Goal: Find specific page/section: Find specific page/section

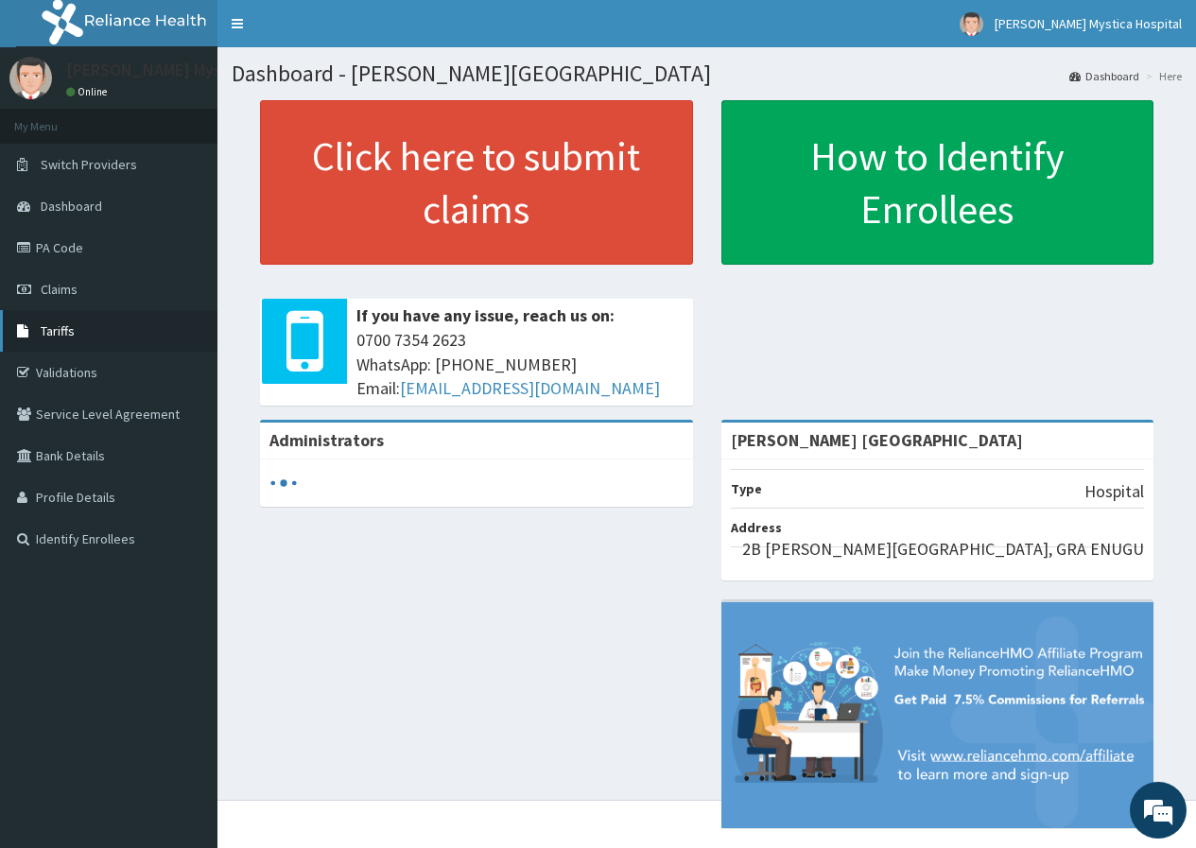
click at [74, 333] on span "Tariffs" at bounding box center [58, 330] width 34 height 17
click at [85, 252] on link "PA Code" at bounding box center [108, 248] width 217 height 42
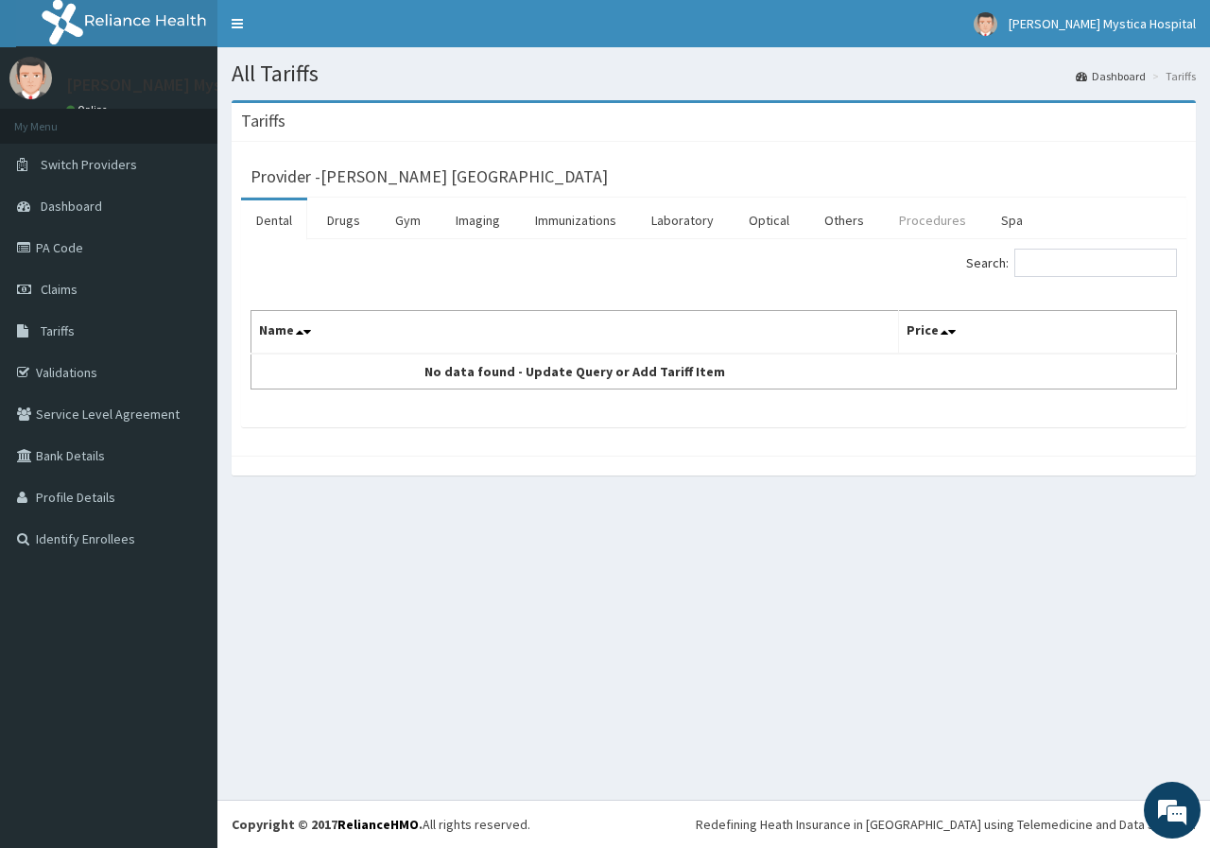
click at [931, 223] on link "Procedures" at bounding box center [932, 220] width 97 height 40
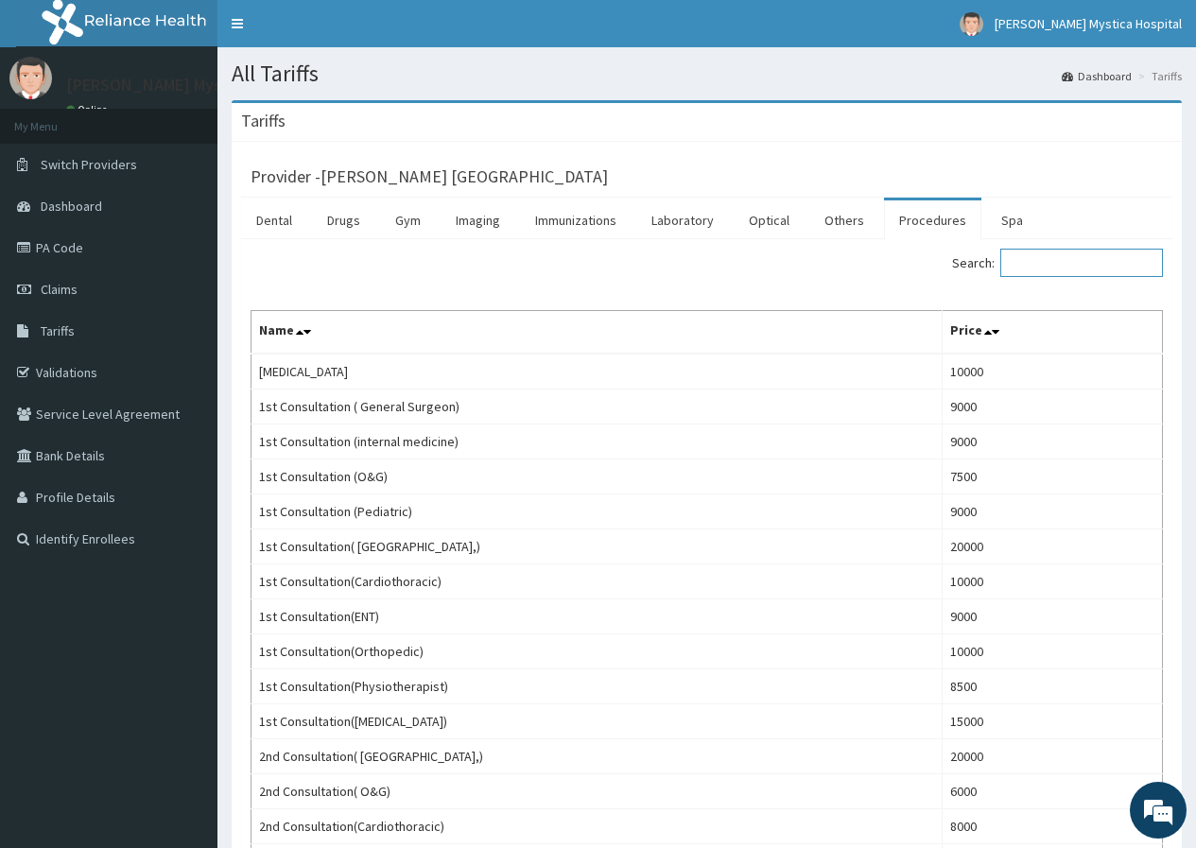
click at [1050, 264] on input "Search:" at bounding box center [1081, 263] width 163 height 28
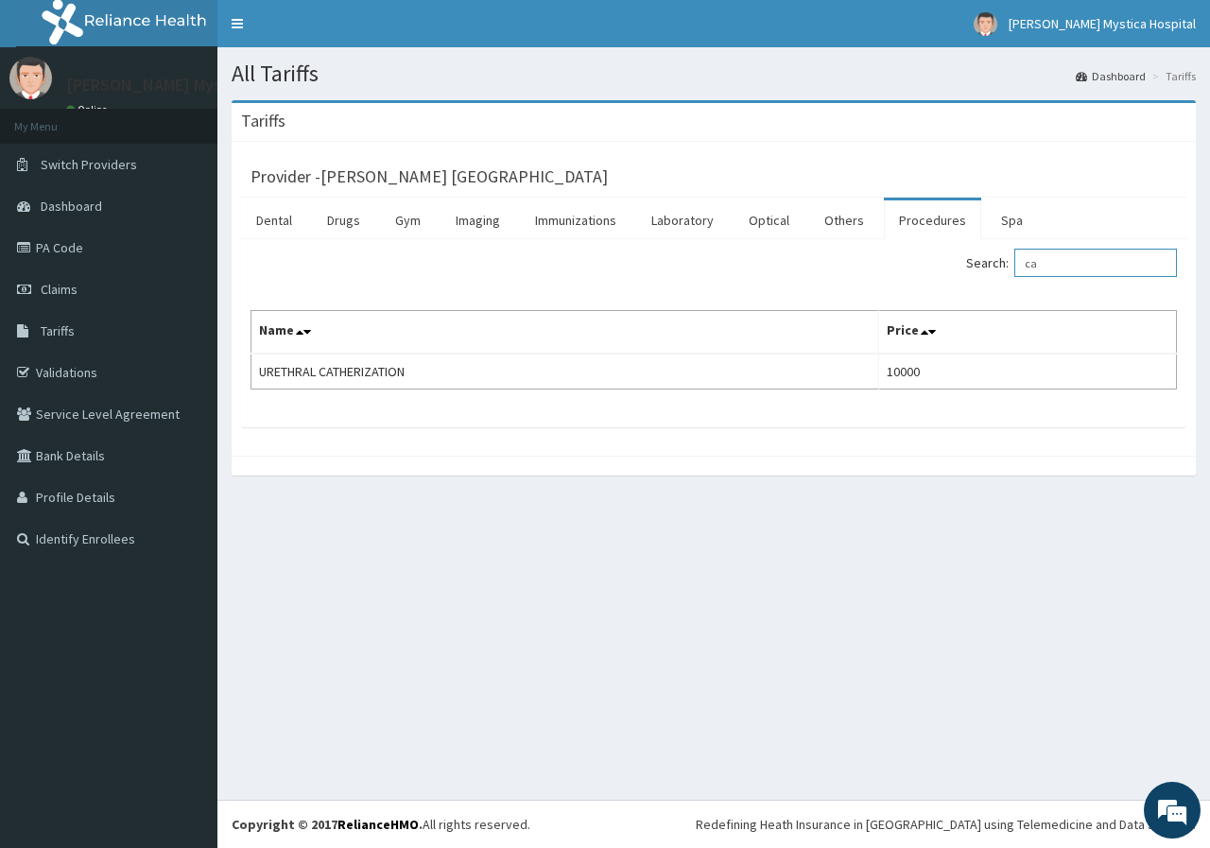
type input "c"
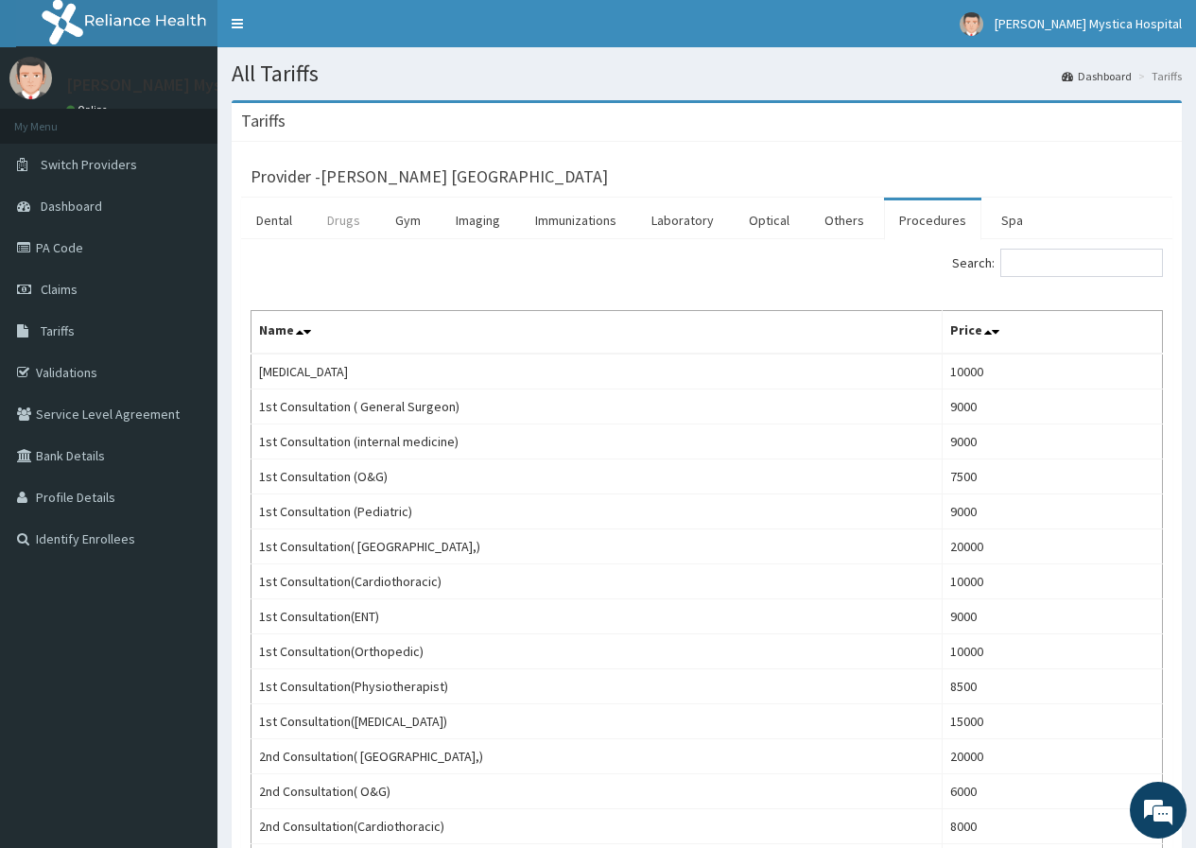
click at [358, 222] on link "Drugs" at bounding box center [343, 220] width 63 height 40
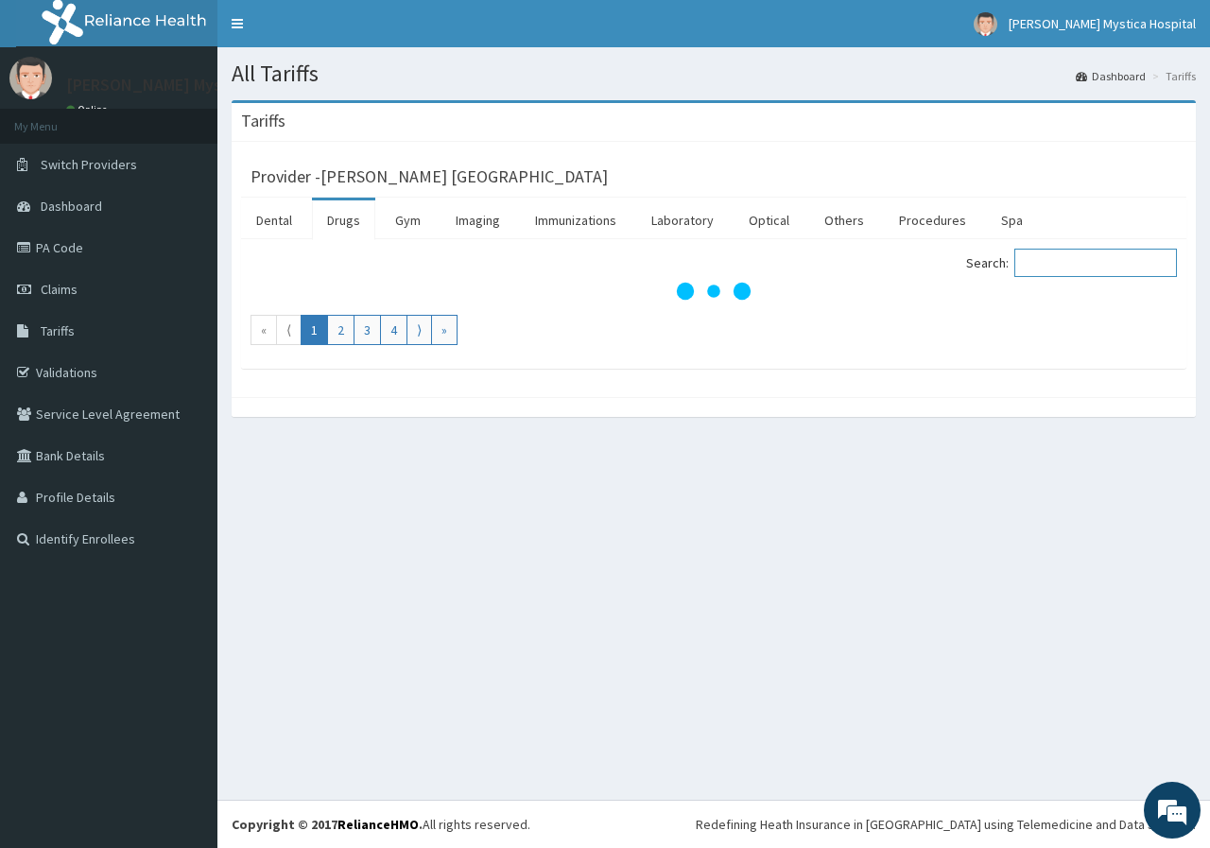
click at [1087, 258] on input "Search:" at bounding box center [1095, 263] width 163 height 28
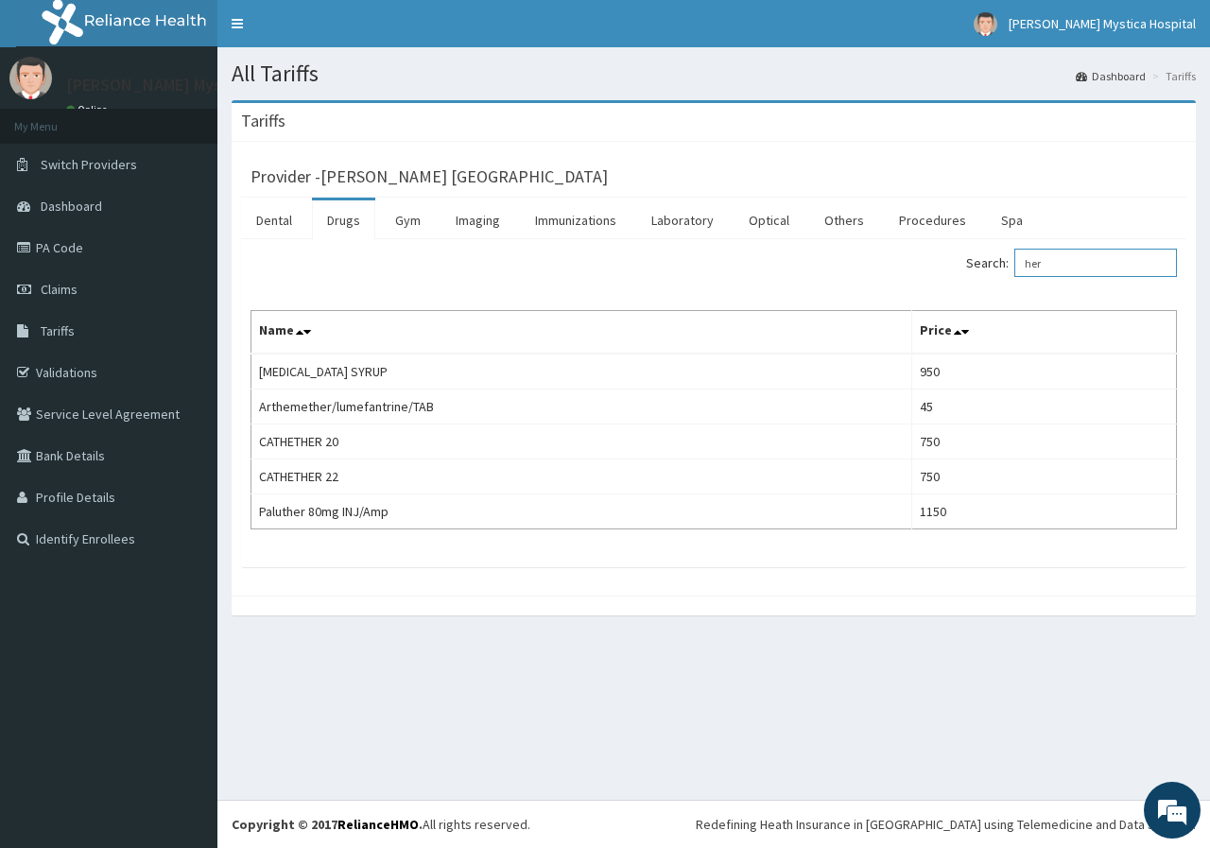
type input "her"
